Goal: Task Accomplishment & Management: Use online tool/utility

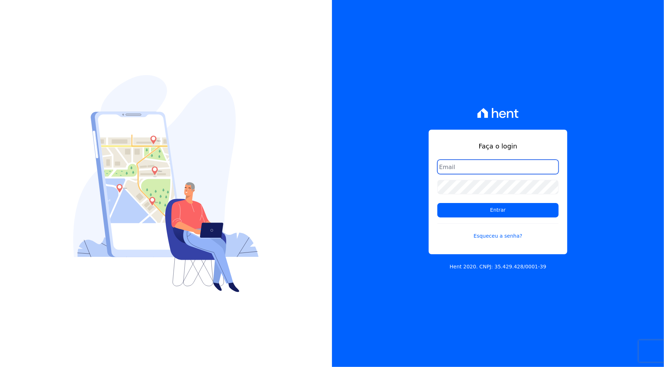
click at [475, 168] on input "email" at bounding box center [498, 167] width 121 height 14
type input "rafael.souza@quattroconstrutora.com.br"
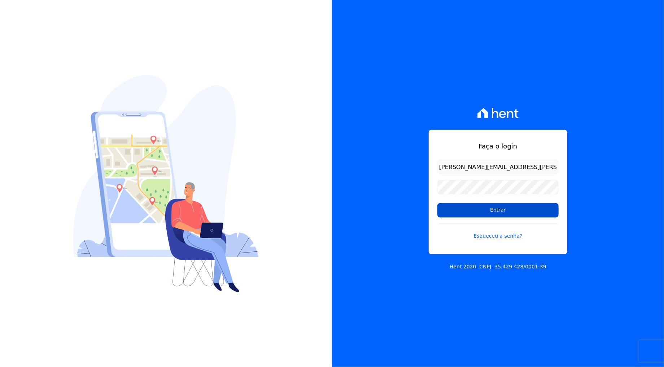
click at [481, 210] on input "Entrar" at bounding box center [498, 210] width 121 height 14
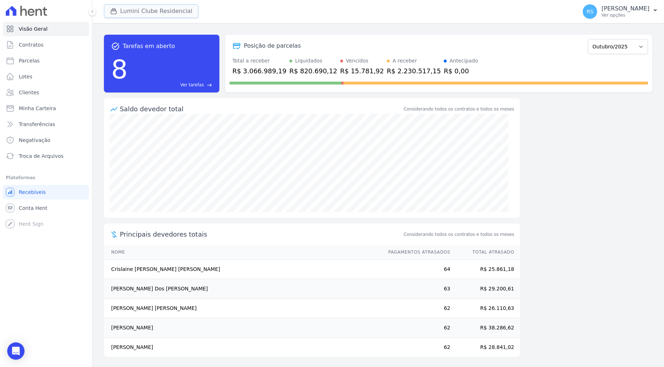
click at [175, 9] on button "Lumini Clube Residencial" at bounding box center [151, 11] width 95 height 14
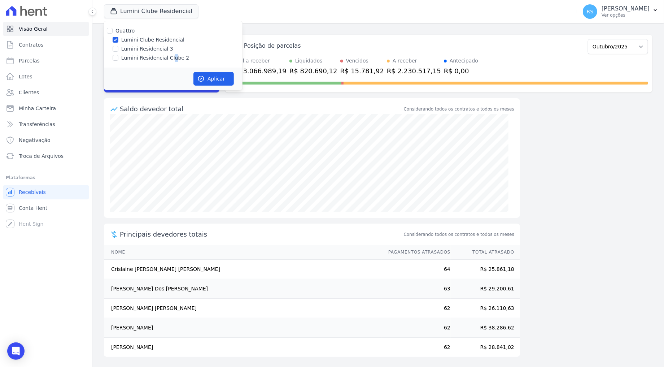
click at [169, 57] on label "Lumini Residencial Clube 2" at bounding box center [155, 58] width 68 height 8
click at [168, 38] on label "Lumini Clube Residencial" at bounding box center [152, 40] width 63 height 8
click at [118, 38] on input "Lumini Clube Residencial" at bounding box center [116, 40] width 6 height 6
checkbox input "false"
click at [120, 58] on div "Lumini Residencial Clube 2" at bounding box center [173, 58] width 139 height 8
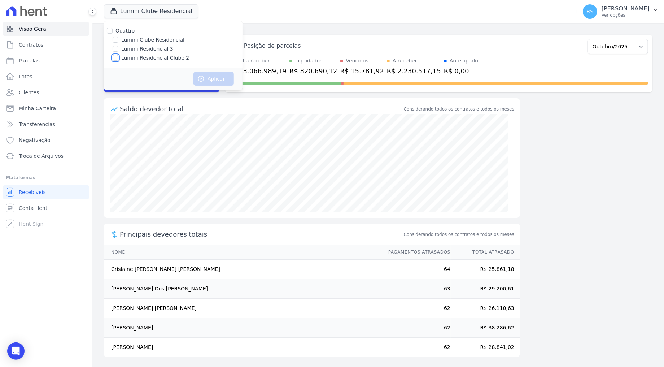
click at [116, 58] on input "Lumini Residencial Clube 2" at bounding box center [116, 58] width 6 height 6
checkbox input "true"
click at [214, 79] on button "Aplicar" at bounding box center [214, 79] width 40 height 14
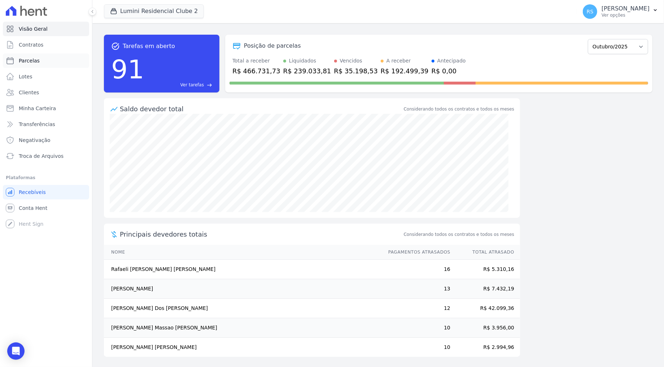
click at [38, 61] on link "Parcelas" at bounding box center [46, 60] width 86 height 14
select select
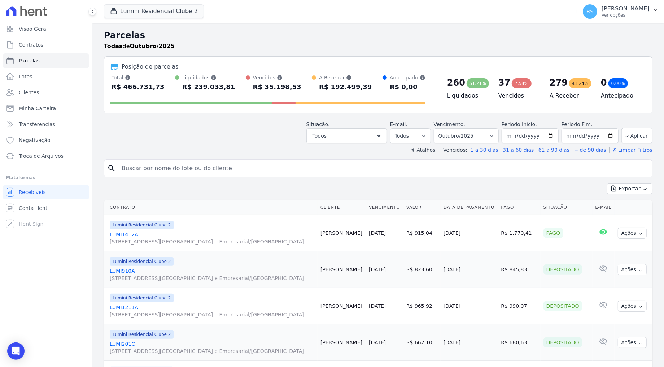
click at [174, 165] on input "search" at bounding box center [383, 168] width 532 height 14
type input "lais san"
select select
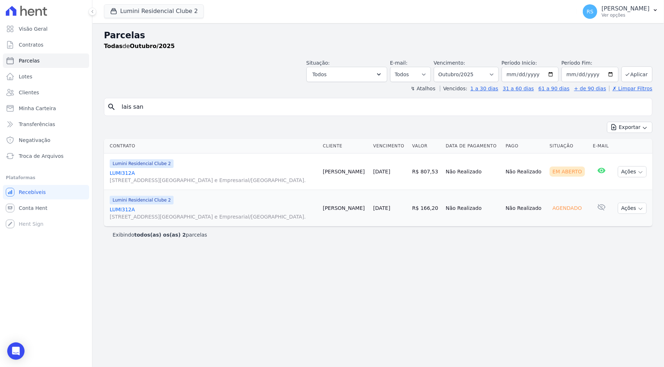
click at [125, 173] on link "LUMI312A [STREET_ADDRESS][GEOGRAPHIC_DATA] e Empresarial/[GEOGRAPHIC_DATA]." at bounding box center [214, 176] width 208 height 14
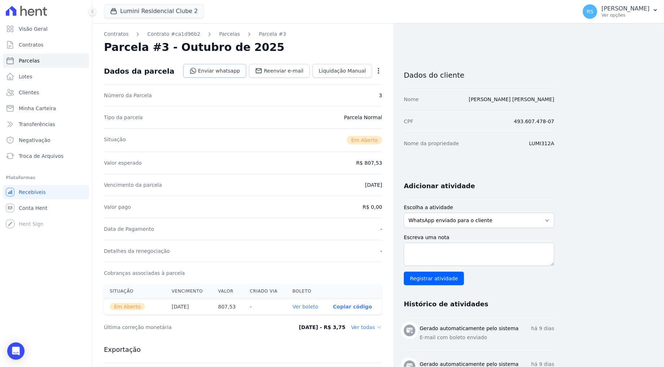
click at [239, 74] on link "Enviar whatsapp" at bounding box center [214, 71] width 63 height 14
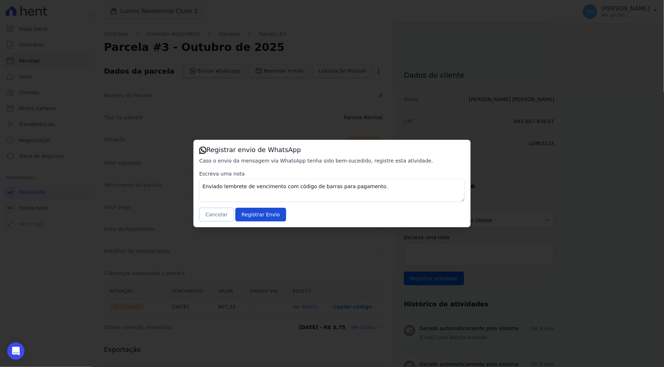
click at [210, 219] on button "Cancelar" at bounding box center [216, 215] width 35 height 14
